Goal: Transaction & Acquisition: Purchase product/service

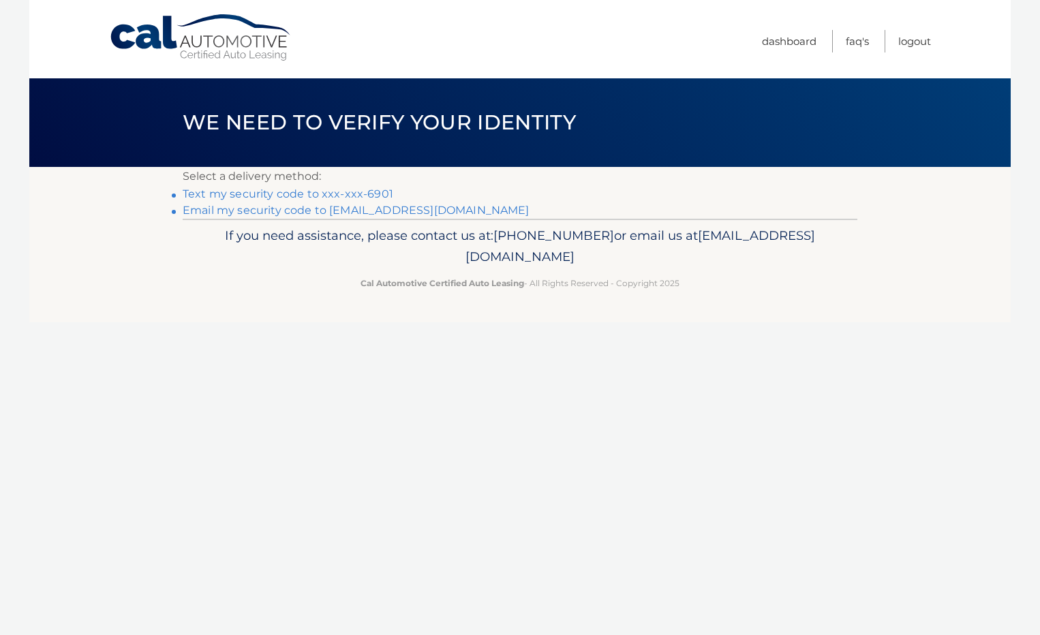
click at [213, 192] on link "Text my security code to xxx-xxx-6901" at bounding box center [288, 193] width 211 height 13
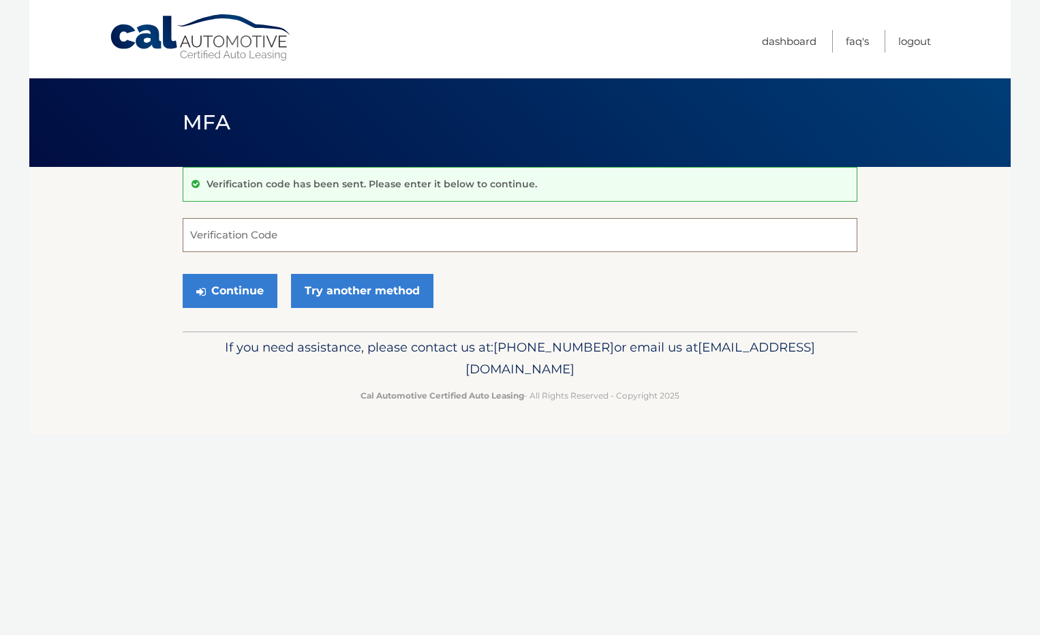
click at [297, 239] on input "Verification Code" at bounding box center [520, 235] width 675 height 34
type input "415460"
click at [232, 286] on button "Continue" at bounding box center [230, 291] width 95 height 34
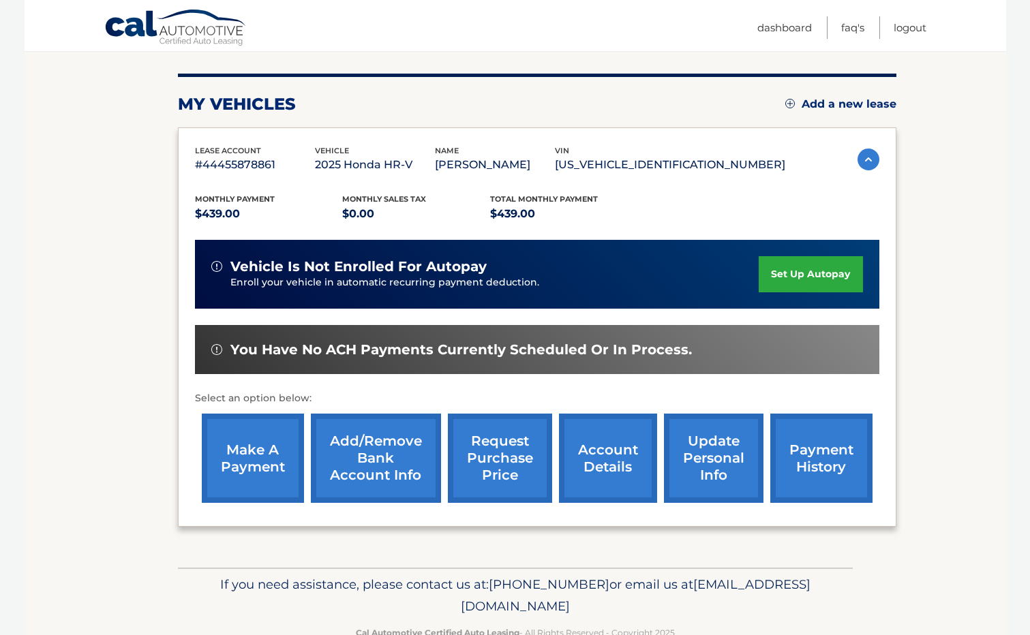
scroll to position [157, 0]
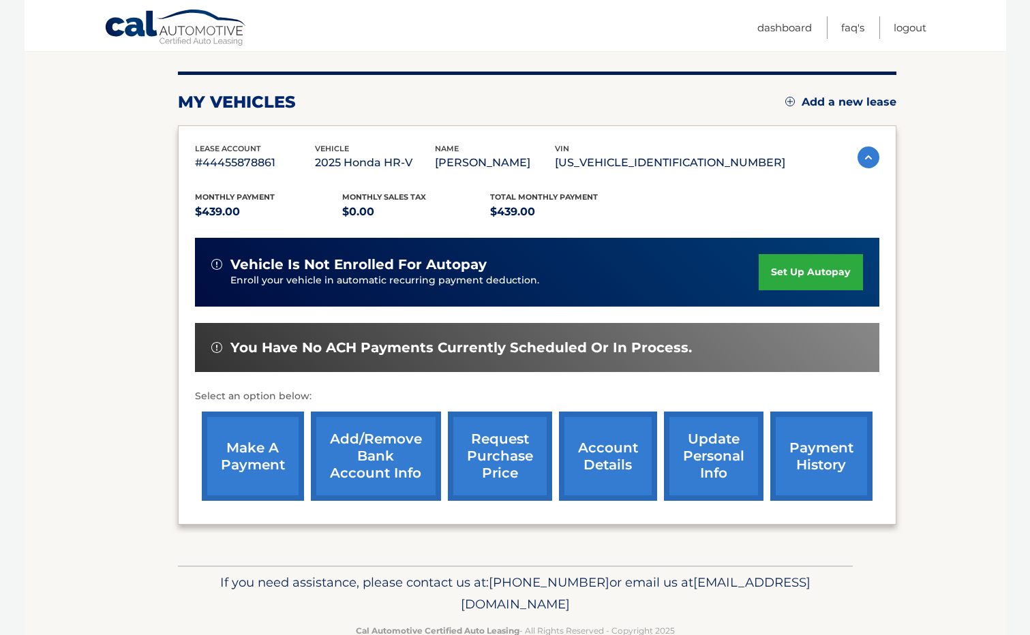
click at [815, 449] on link "payment history" at bounding box center [821, 456] width 102 height 89
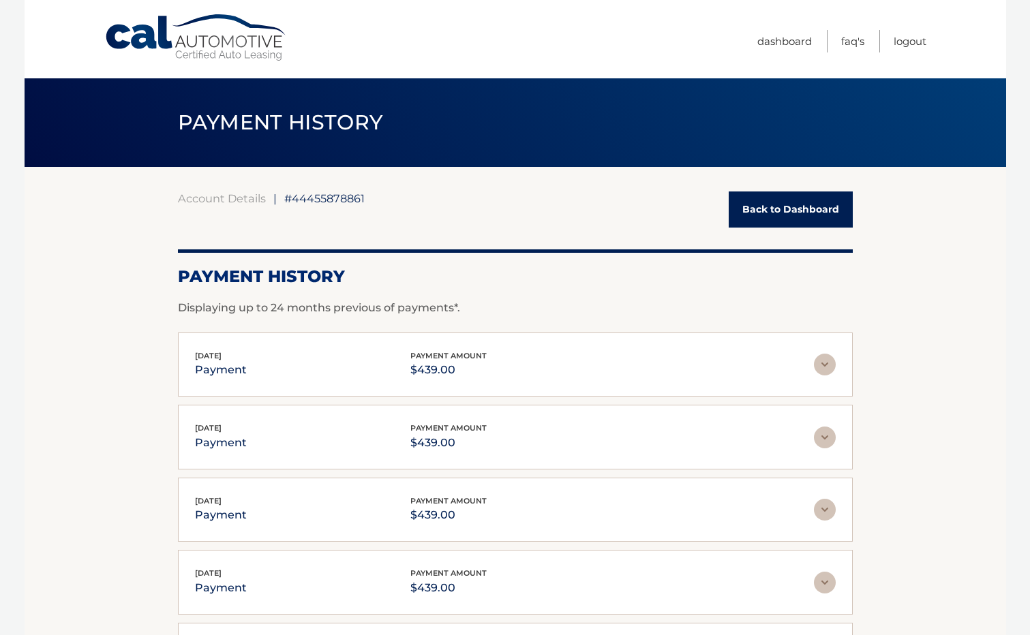
drag, startPoint x: 33, startPoint y: 1, endPoint x: 749, endPoint y: 211, distance: 746.0
click at [749, 211] on link "Back to Dashboard" at bounding box center [791, 210] width 124 height 36
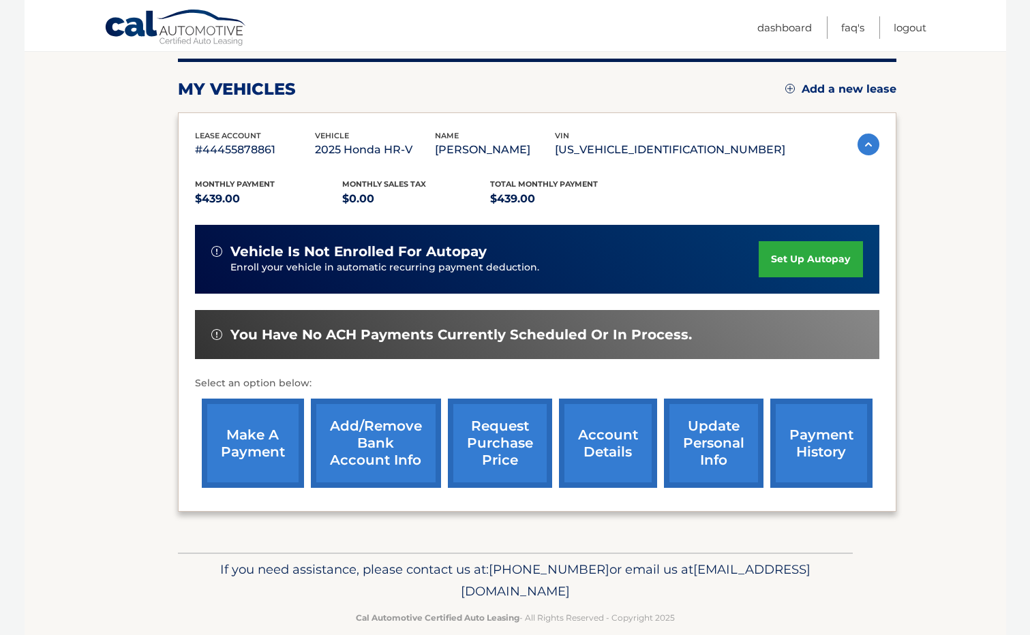
scroll to position [191, 0]
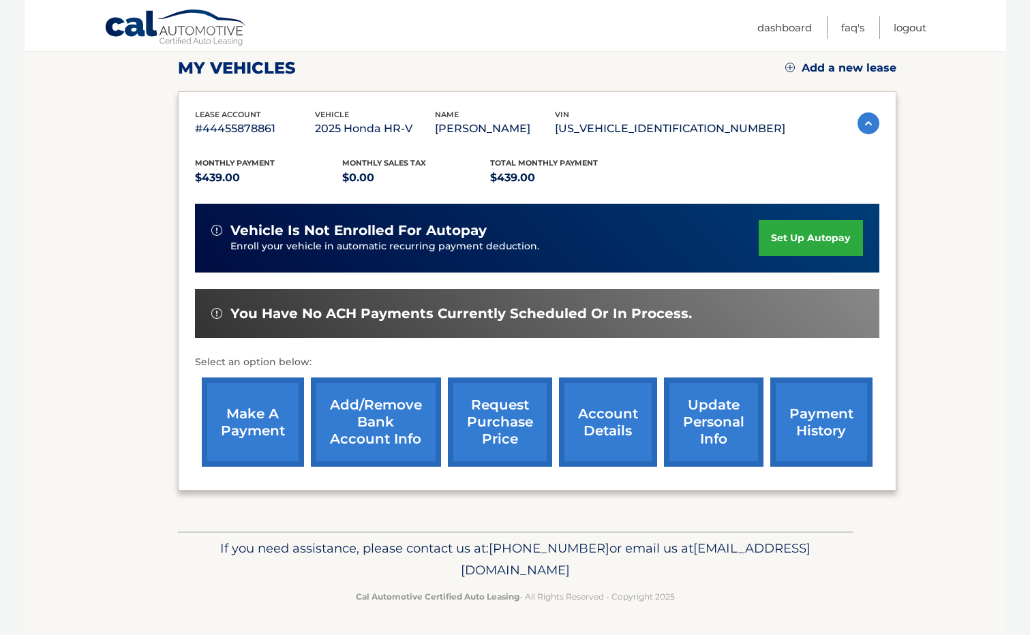
click at [235, 422] on link "make a payment" at bounding box center [253, 422] width 102 height 89
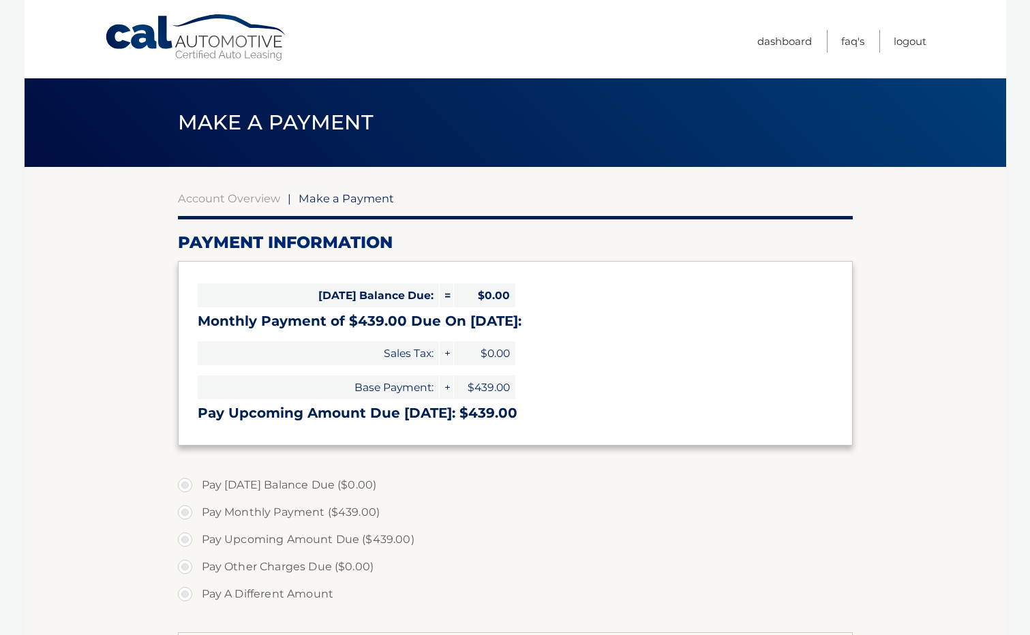
select select "NzVhZTcxMGUtNWU3ZS00OTRjLTgxMWMtYzU2MGI2N2NiZmQ2"
